Goal: Information Seeking & Learning: Learn about a topic

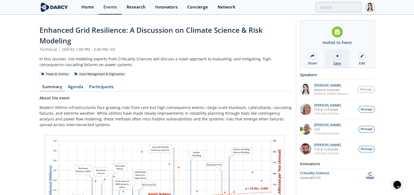
click at [359, 63] on div "Edit" at bounding box center [362, 63] width 6 height 5
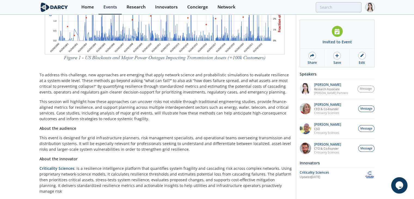
scroll to position [214, 0]
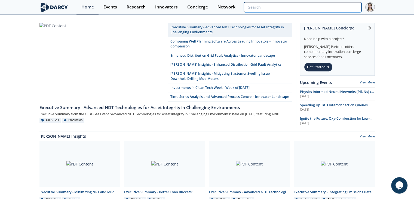
click at [346, 8] on input "search" at bounding box center [302, 7] width 117 height 10
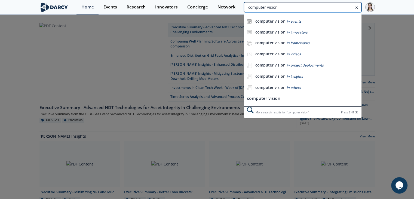
type input "computer vision"
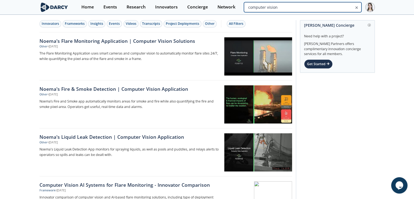
click at [340, 7] on input "computer vision" at bounding box center [302, 7] width 117 height 10
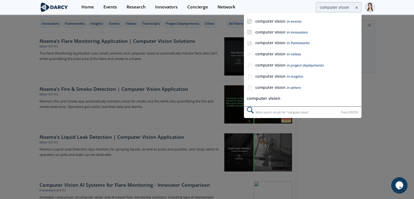
click at [355, 9] on icon at bounding box center [357, 7] width 4 height 7
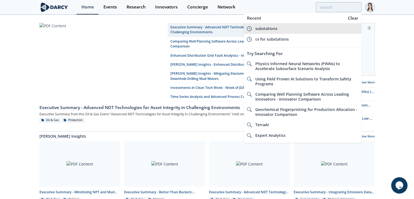
click at [317, 24] on li "substations" at bounding box center [302, 28] width 117 height 11
type input "substations"
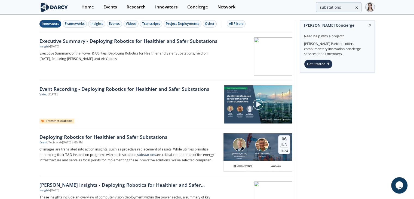
click at [50, 26] on button "Innovators" at bounding box center [51, 23] width 22 height 7
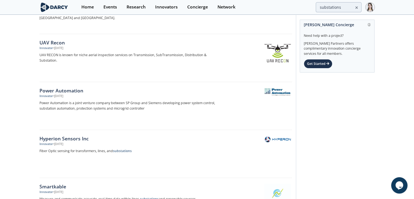
scroll to position [191, 0]
